Goal: Task Accomplishment & Management: Manage account settings

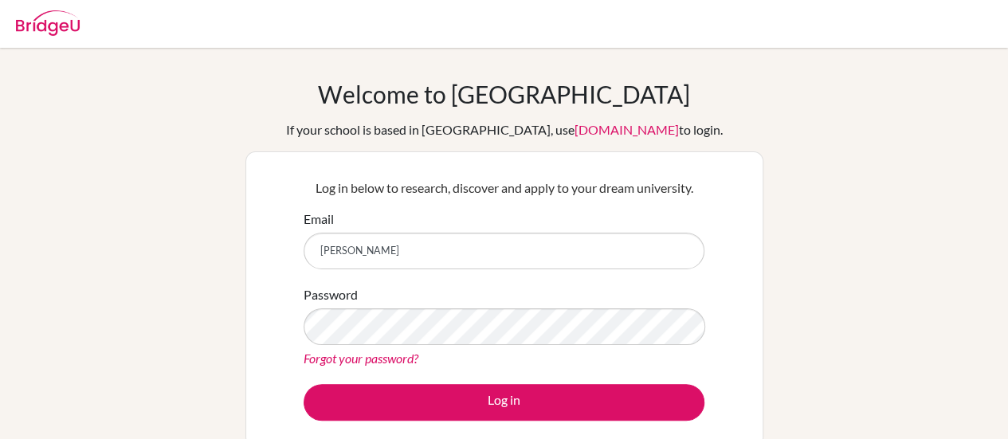
type input "[EMAIL_ADDRESS][DOMAIN_NAME]"
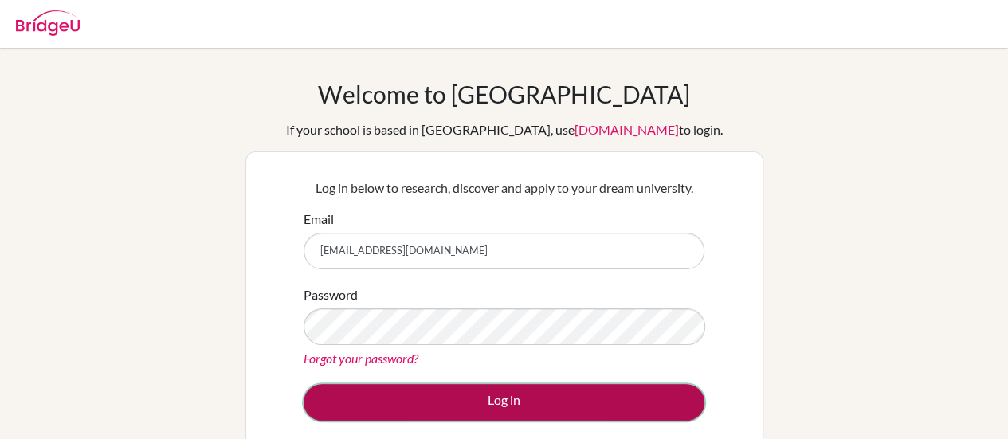
click at [426, 410] on button "Log in" at bounding box center [504, 402] width 401 height 37
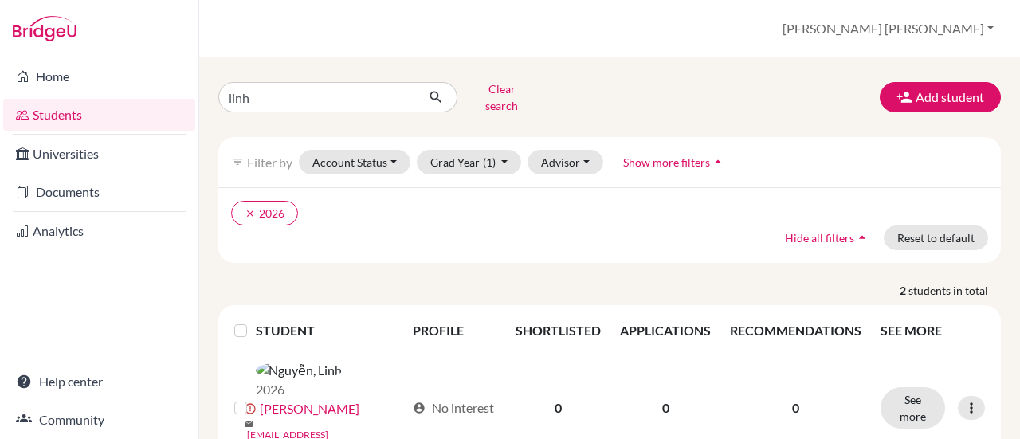
click at [15, 337] on div "Home Students Universities Documents Analytics Help center Community" at bounding box center [99, 248] width 198 height 382
click at [398, 94] on input "linh" at bounding box center [317, 97] width 198 height 30
type input "thai"
click button "submit" at bounding box center [436, 97] width 42 height 30
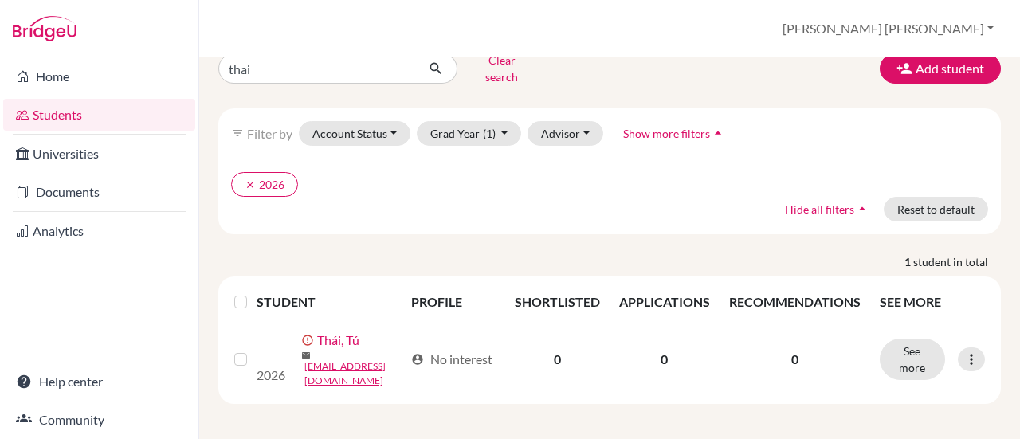
scroll to position [45, 0]
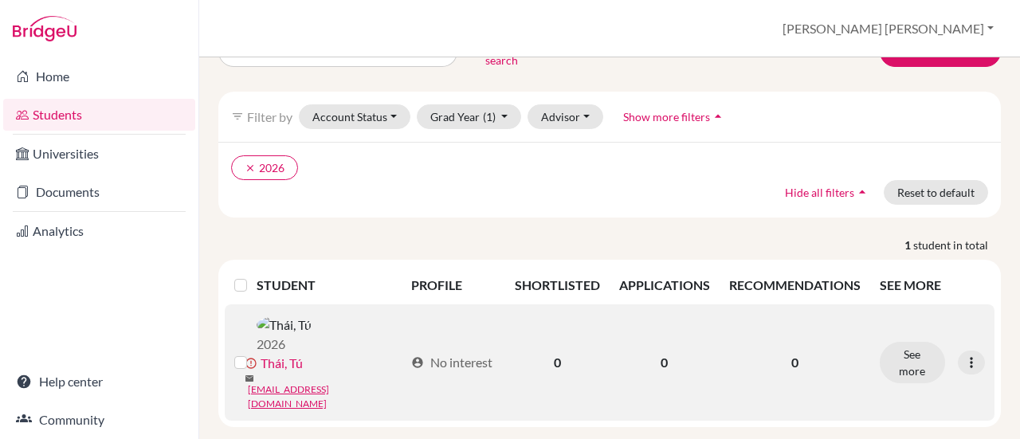
click at [285, 360] on link "Thái, Tú" at bounding box center [282, 363] width 42 height 19
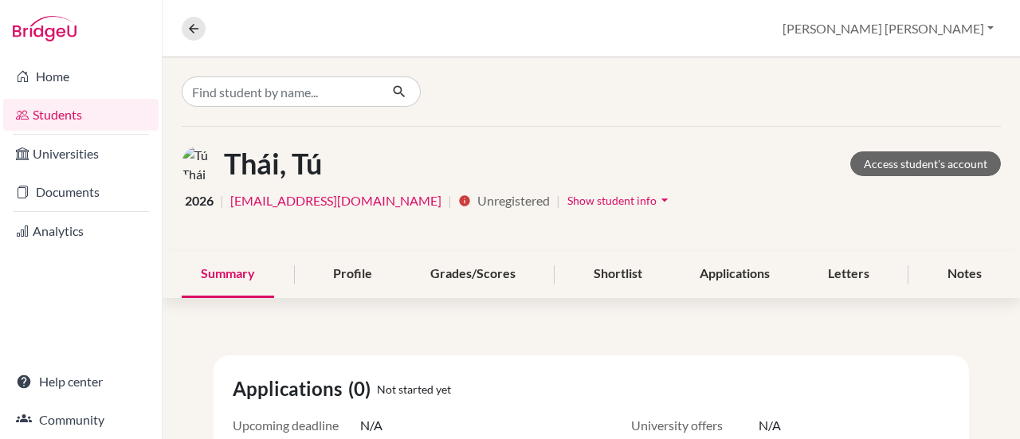
click at [567, 202] on span "Show student info" at bounding box center [611, 201] width 89 height 14
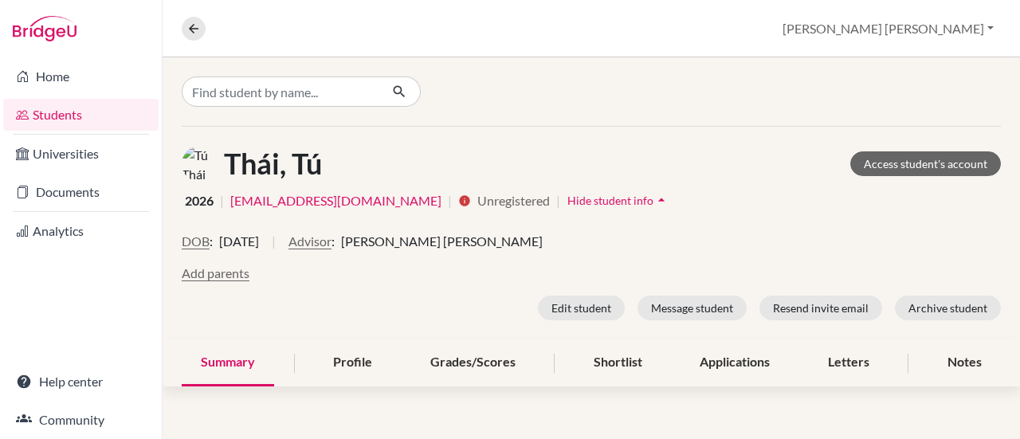
click at [50, 116] on link "Students" at bounding box center [80, 115] width 155 height 32
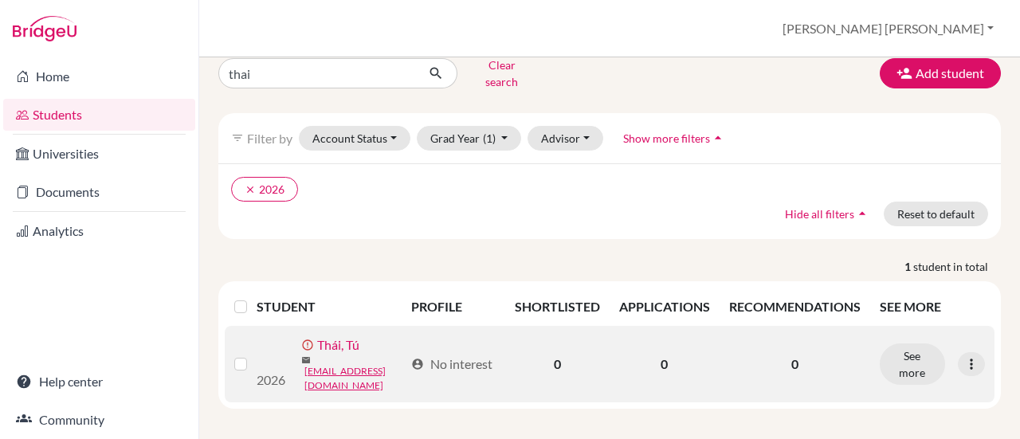
scroll to position [45, 0]
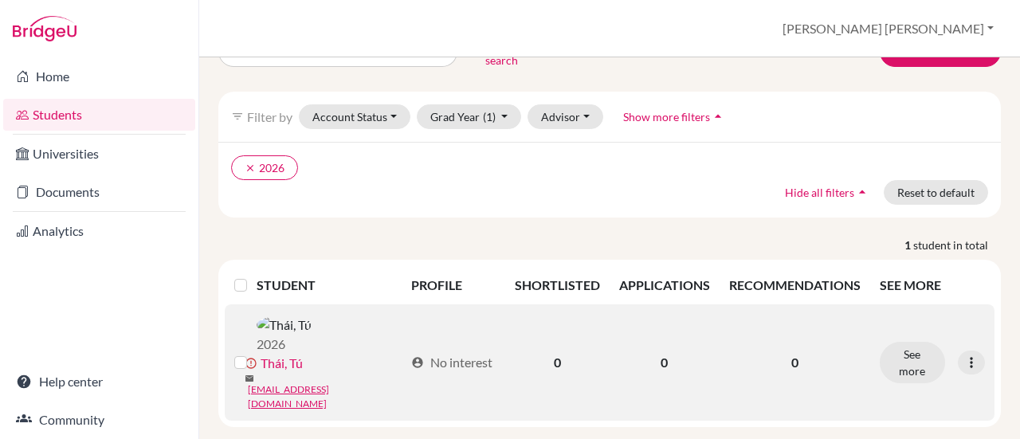
click at [284, 359] on link "Thái, Tú" at bounding box center [282, 363] width 42 height 19
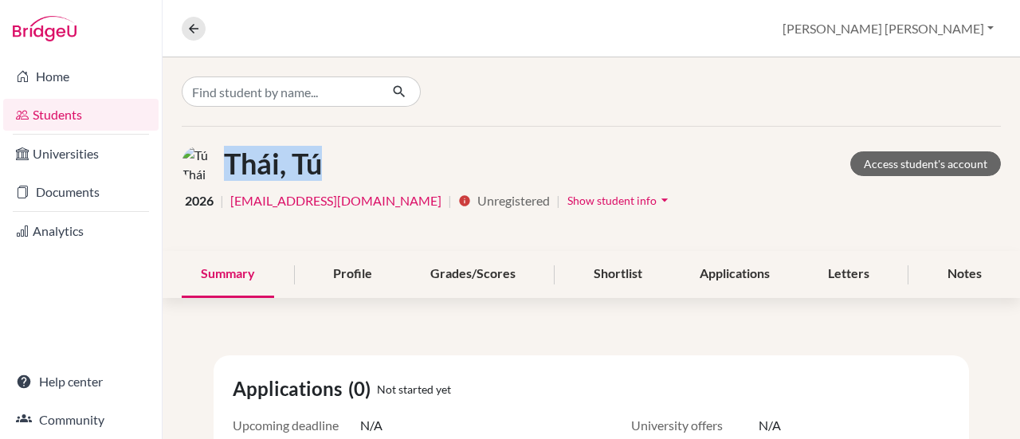
drag, startPoint x: 218, startPoint y: 162, endPoint x: 308, endPoint y: 161, distance: 89.2
click at [308, 161] on h1 "Thái, Tú" at bounding box center [273, 164] width 98 height 34
copy h1 "Thái, Tú"
click at [56, 116] on link "Students" at bounding box center [80, 115] width 155 height 32
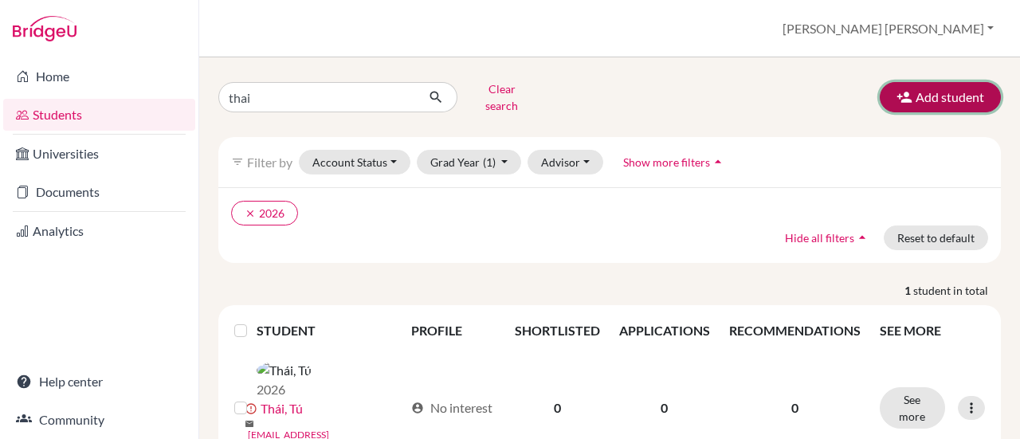
click at [928, 87] on button "Add student" at bounding box center [940, 97] width 121 height 30
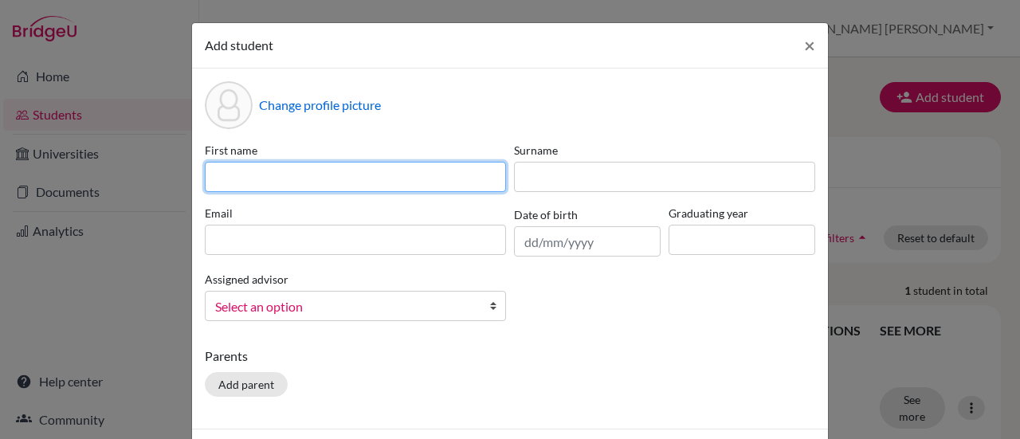
click at [282, 175] on input at bounding box center [355, 177] width 301 height 30
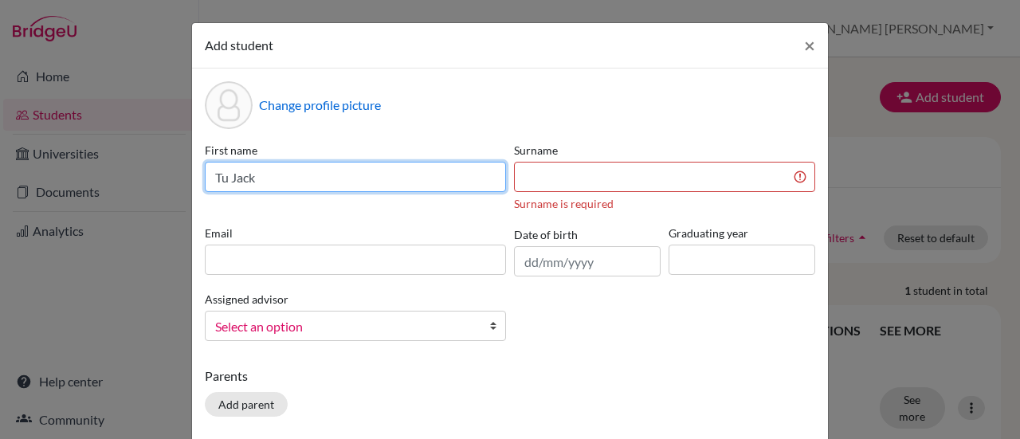
drag, startPoint x: 257, startPoint y: 176, endPoint x: 183, endPoint y: 176, distance: 74.1
click at [191, 176] on div "Add student × Change profile picture First name Tu Jack Surname Surname is requ…" at bounding box center [509, 261] width 637 height 478
paste input "hái, Tú"
drag, startPoint x: 238, startPoint y: 176, endPoint x: 258, endPoint y: 176, distance: 19.9
click at [258, 176] on input "Thái, Tú" at bounding box center [355, 177] width 301 height 30
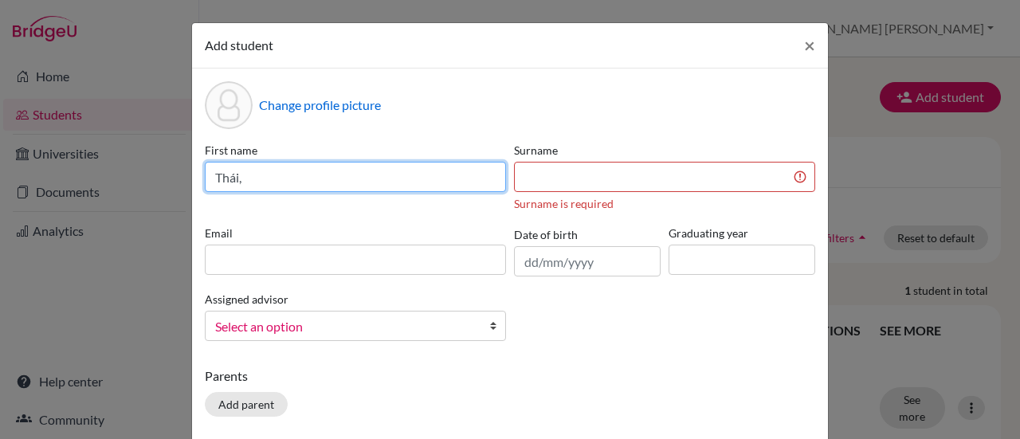
type input "Thái,"
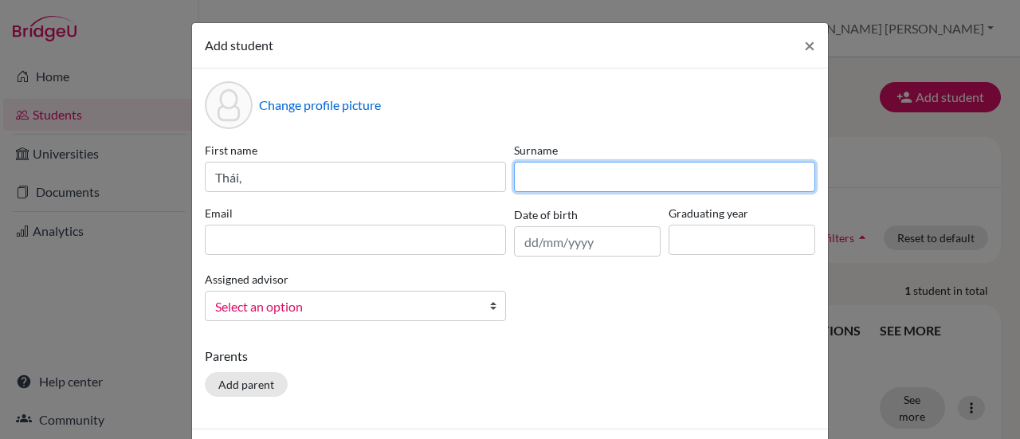
click at [522, 168] on input at bounding box center [664, 177] width 301 height 30
paste input "Tú"
type input "Tú"
drag, startPoint x: 535, startPoint y: 176, endPoint x: 484, endPoint y: 172, distance: 50.4
click at [485, 171] on div "First name Thái, Surname Tú Email Date of birth Graduating year Assigned adviso…" at bounding box center [510, 238] width 618 height 192
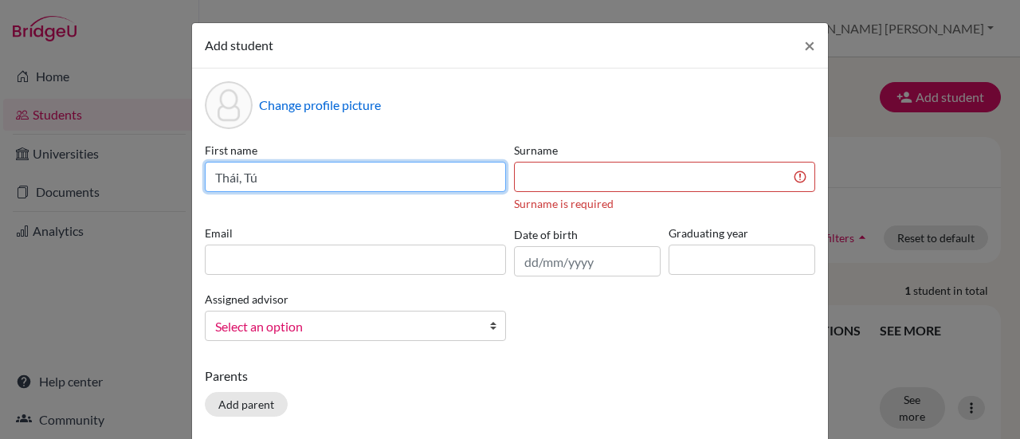
click at [344, 180] on input "Thái, Tú" at bounding box center [355, 177] width 301 height 30
drag, startPoint x: 209, startPoint y: 175, endPoint x: 232, endPoint y: 173, distance: 23.2
click at [233, 174] on input "Thái, Tú" at bounding box center [355, 177] width 301 height 30
type input ", Tú"
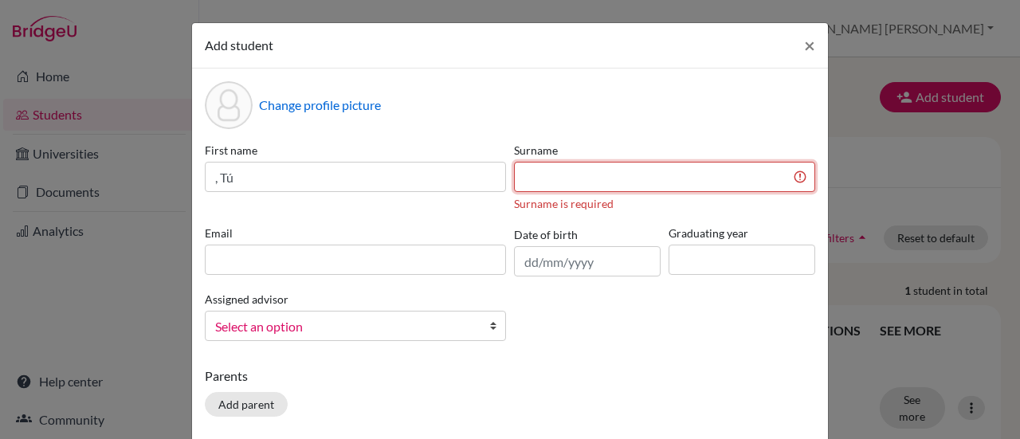
click at [526, 179] on input at bounding box center [664, 177] width 301 height 30
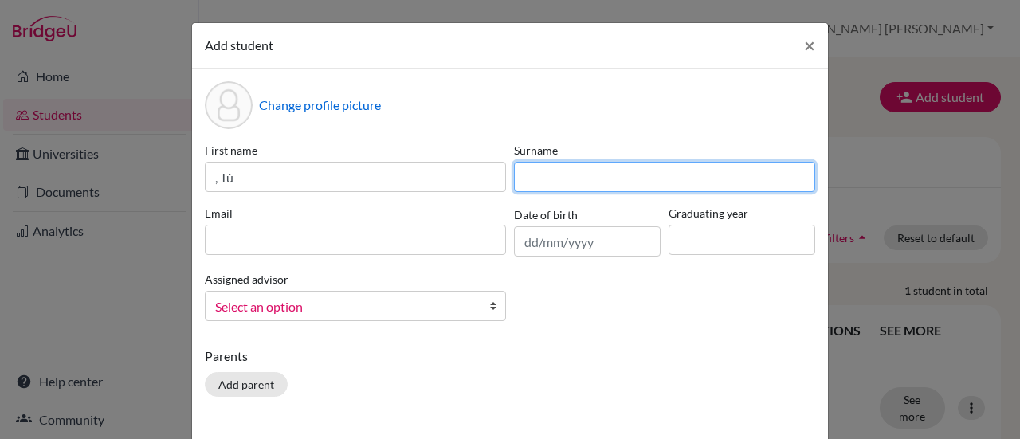
paste input "Thái"
type input "Thái"
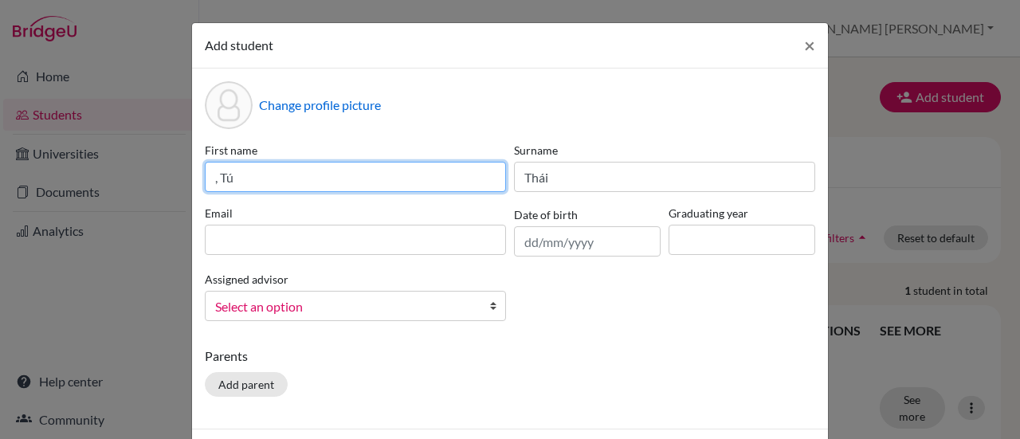
click at [214, 176] on input ", Tú" at bounding box center [355, 177] width 301 height 30
type input "Tú Jack"
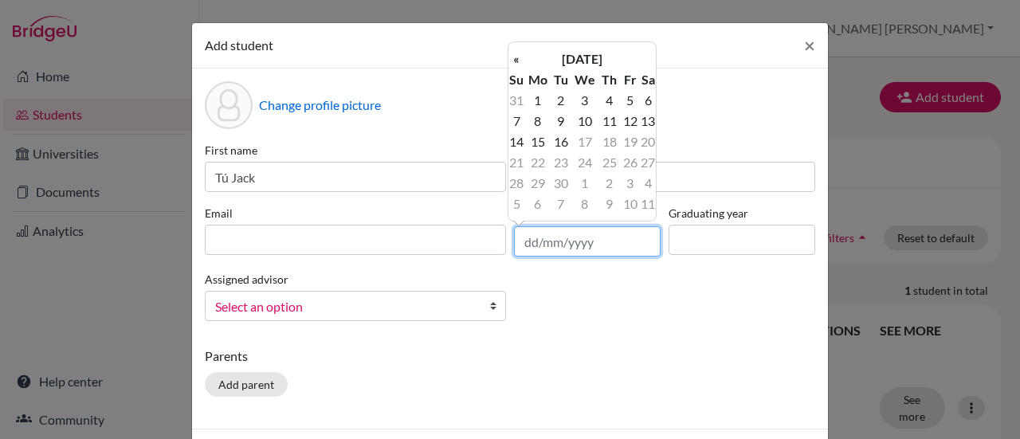
click at [546, 236] on input "text" at bounding box center [587, 241] width 147 height 30
type input "17/01/2008"
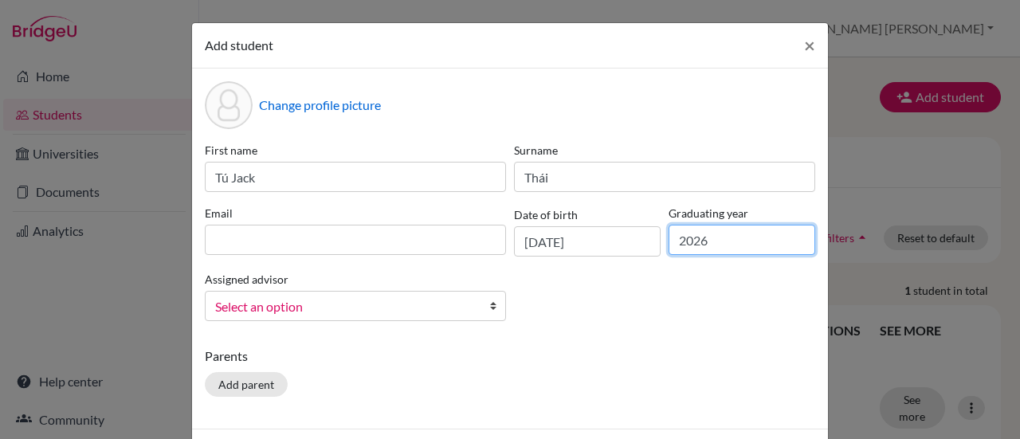
type input "2026"
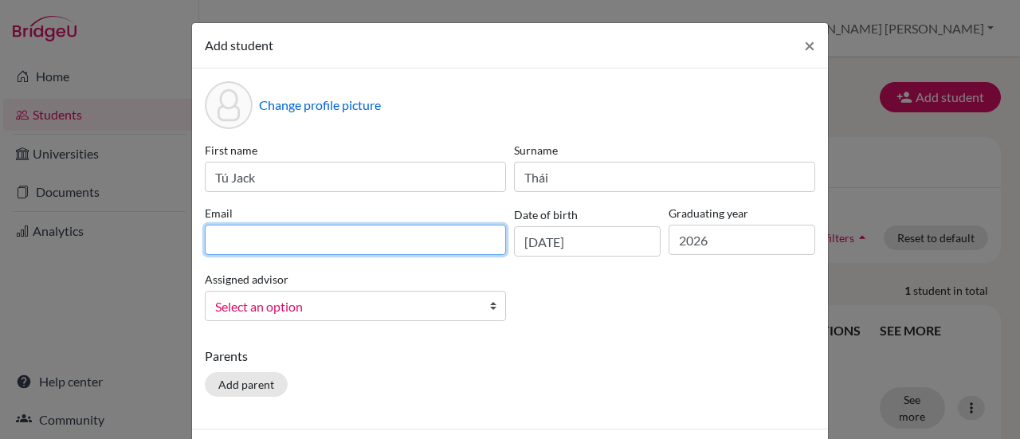
click at [269, 237] on input at bounding box center [355, 240] width 301 height 30
paste input "thaiatu1317@gmail.com"
type input "thaiatu1317@gmail.com"
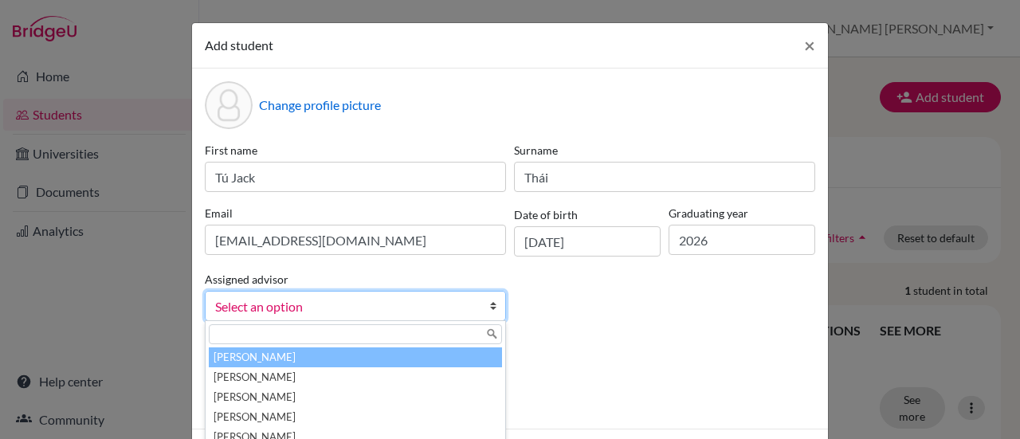
click at [471, 304] on link "Select an option" at bounding box center [355, 306] width 301 height 30
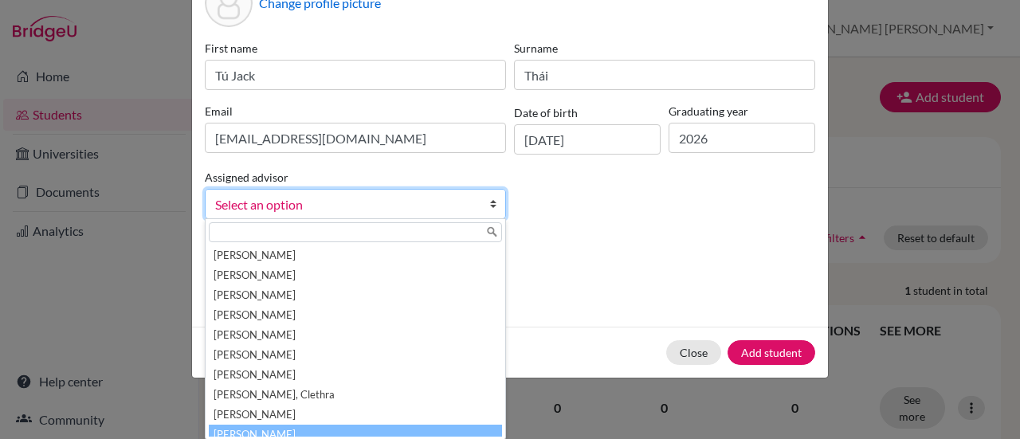
scroll to position [167, 0]
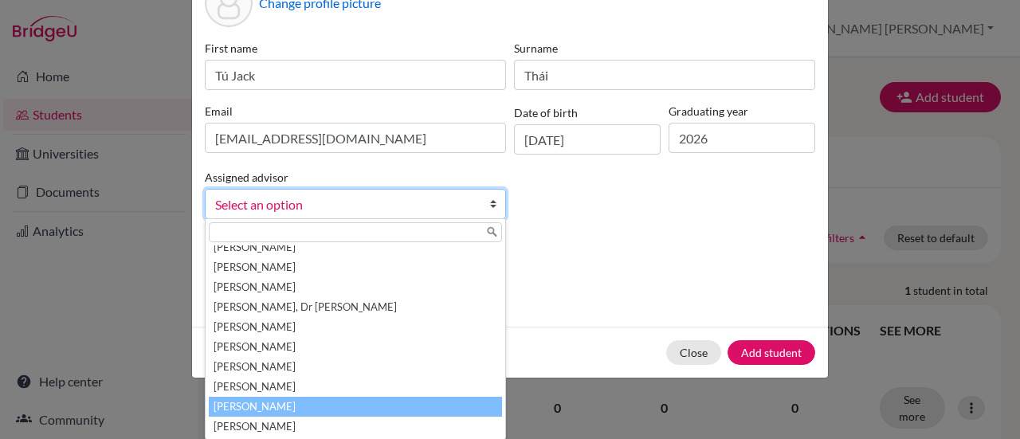
click at [327, 402] on li "Thompson, Robert Wes" at bounding box center [355, 407] width 293 height 20
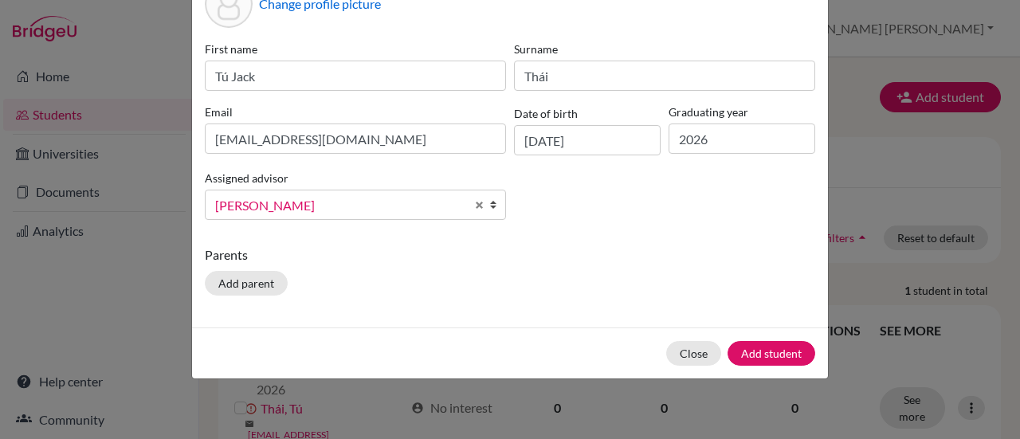
scroll to position [102, 0]
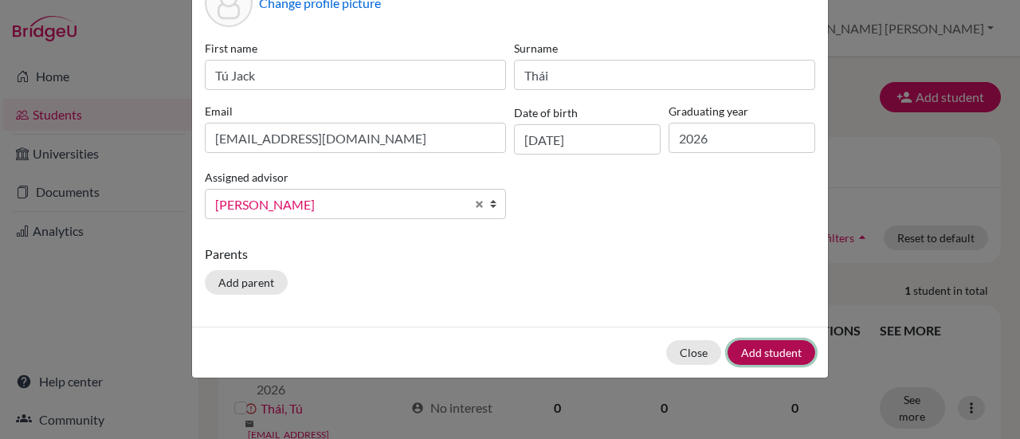
click at [754, 350] on button "Add student" at bounding box center [772, 352] width 88 height 25
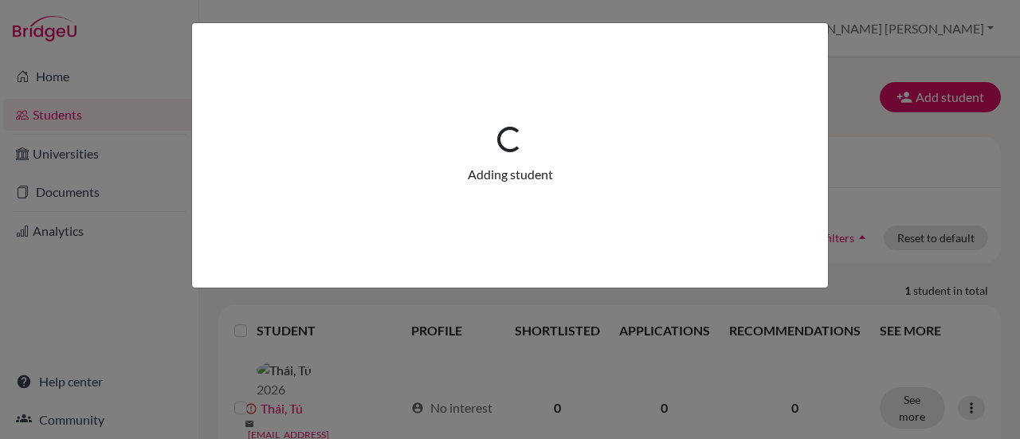
scroll to position [0, 0]
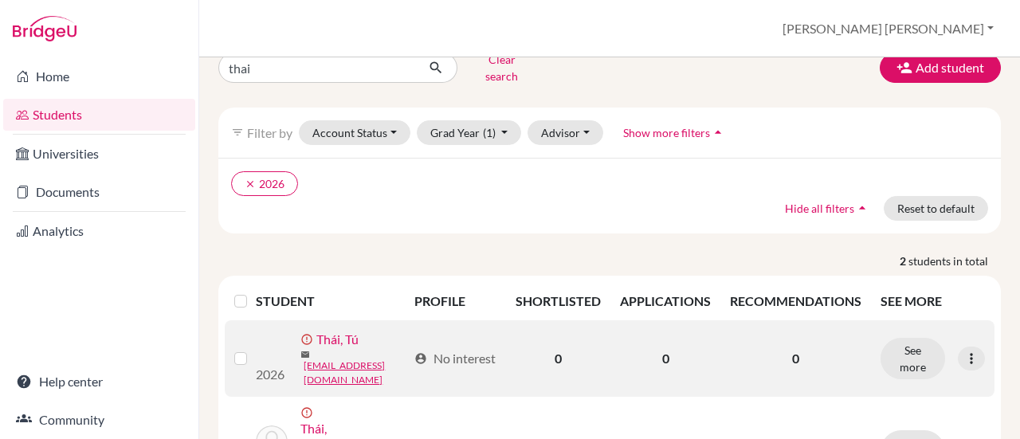
scroll to position [159, 0]
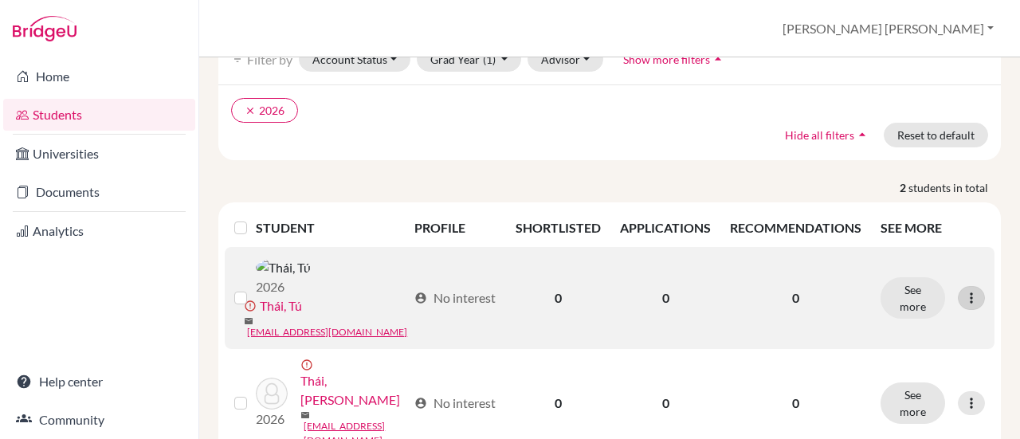
click at [963, 290] on icon at bounding box center [971, 298] width 16 height 16
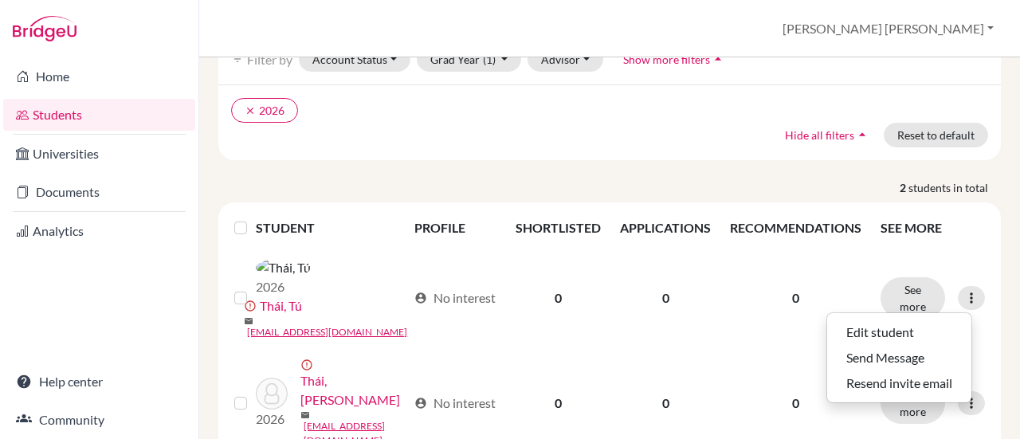
click at [991, 240] on div "STUDENT PROFILE SHORTLISTED APPLICATIONS RECOMMENDATIONS SEE MORE 2026 error_ou…" at bounding box center [609, 332] width 806 height 261
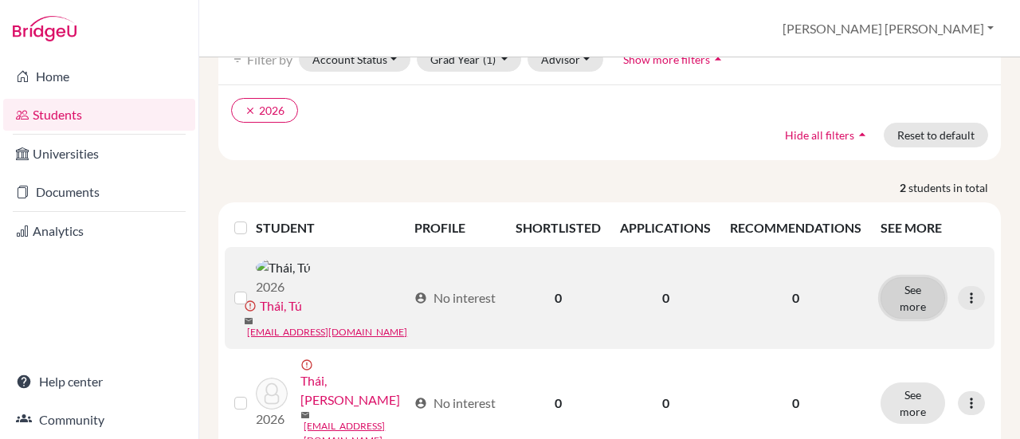
click at [905, 285] on button "See more" at bounding box center [913, 297] width 65 height 41
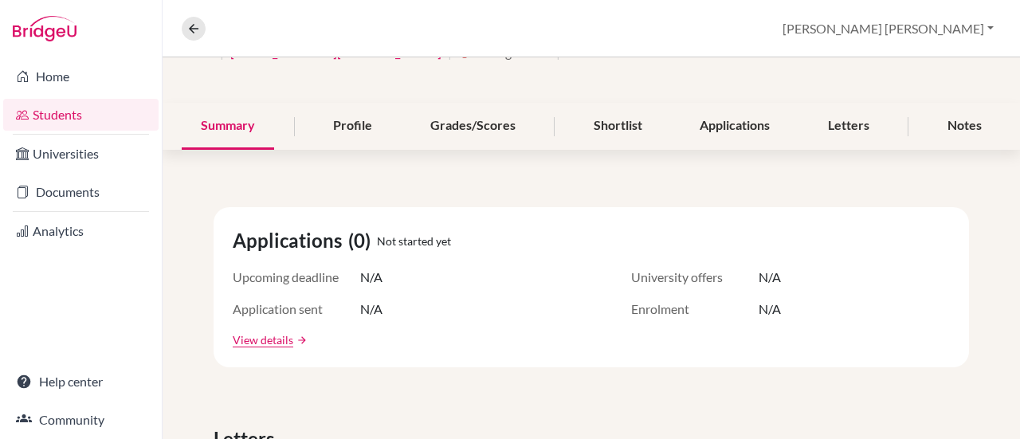
scroll to position [84, 0]
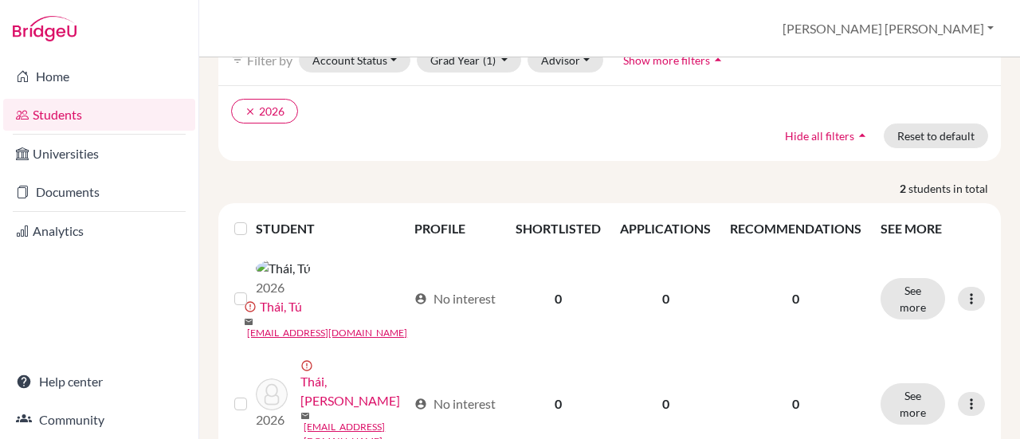
scroll to position [116, 0]
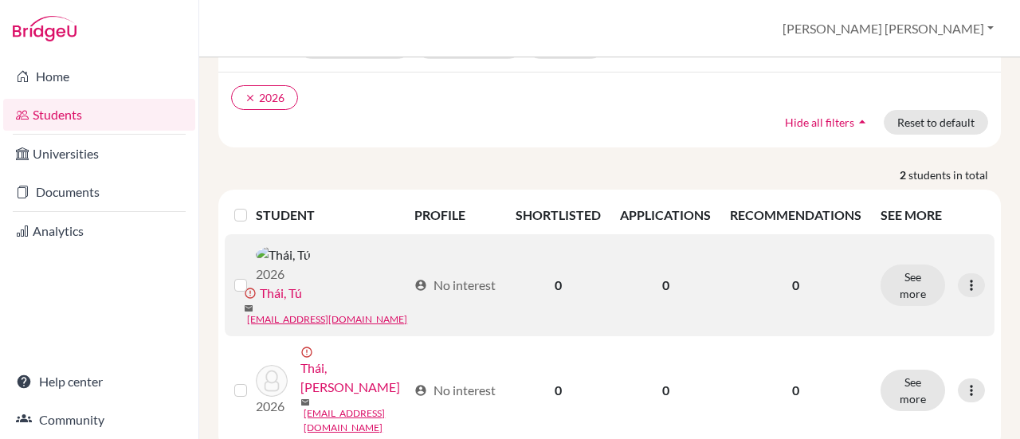
click at [253, 276] on label at bounding box center [253, 276] width 0 height 0
click at [0, 0] on input "checkbox" at bounding box center [0, 0] width 0 height 0
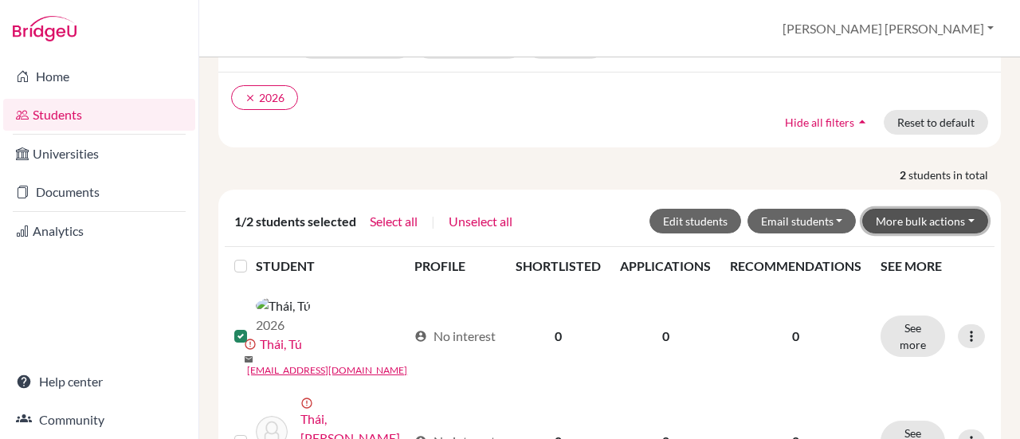
click at [881, 209] on button "More bulk actions" at bounding box center [925, 221] width 126 height 25
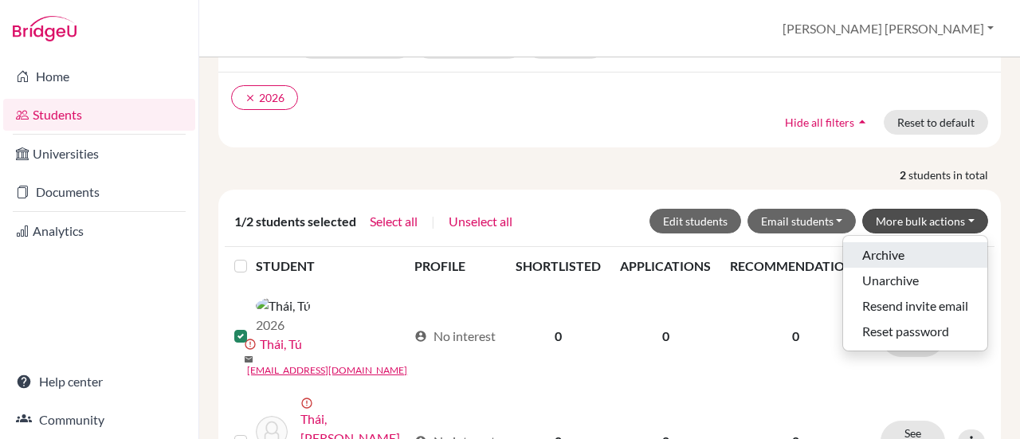
click at [875, 242] on button "Archive" at bounding box center [915, 254] width 144 height 25
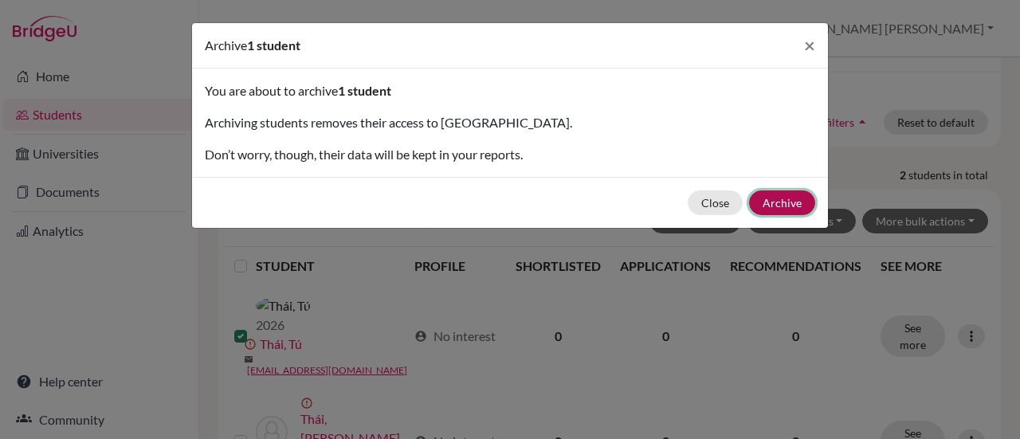
click at [774, 205] on button "Archive" at bounding box center [782, 202] width 66 height 25
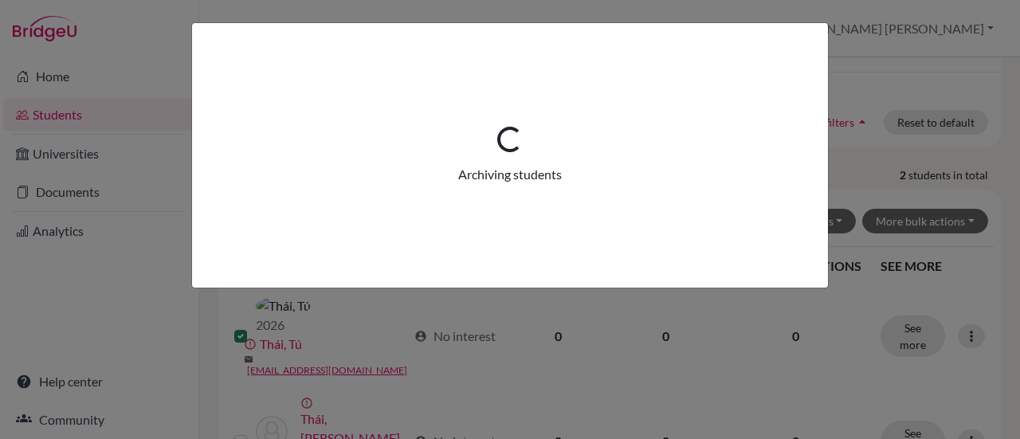
scroll to position [0, 0]
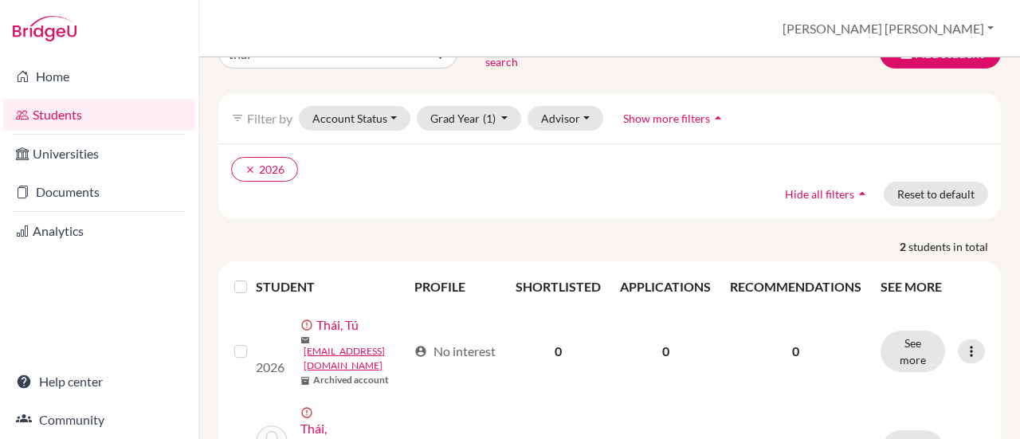
scroll to position [186, 0]
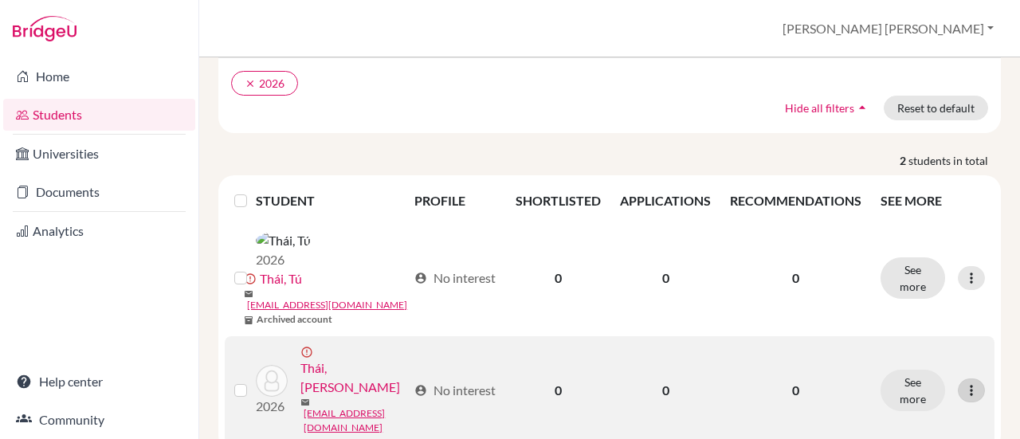
click at [963, 382] on icon at bounding box center [971, 390] width 16 height 16
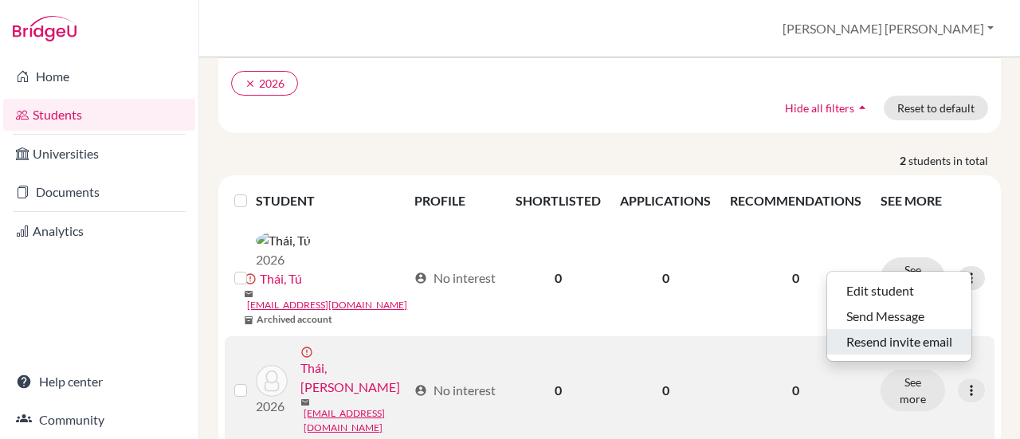
click at [891, 330] on button "Resend invite email" at bounding box center [899, 341] width 144 height 25
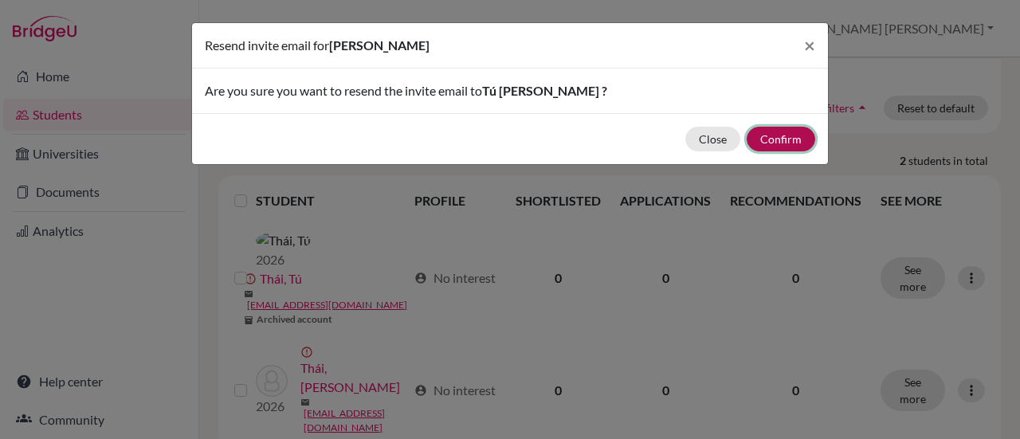
click at [784, 139] on button "Confirm" at bounding box center [781, 139] width 69 height 25
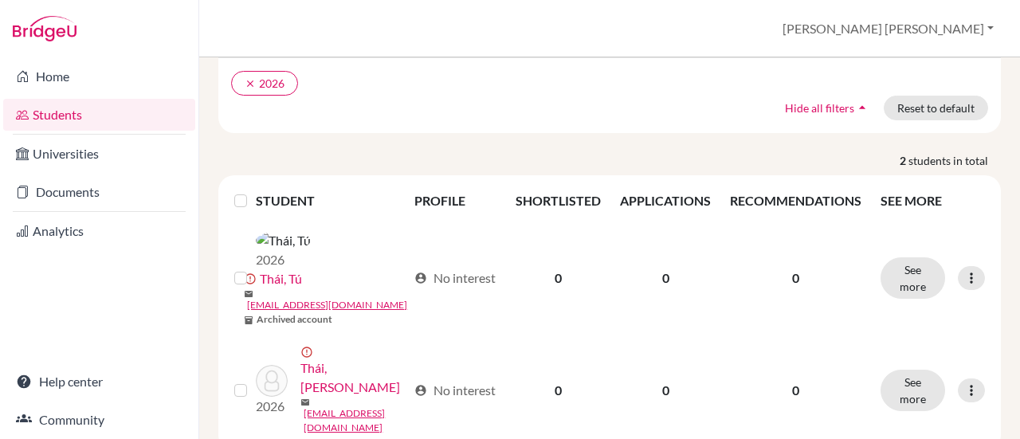
click at [10, 323] on div "Home Students Universities Documents Analytics Help center Community" at bounding box center [99, 248] width 198 height 382
